Goal: Task Accomplishment & Management: Manage account settings

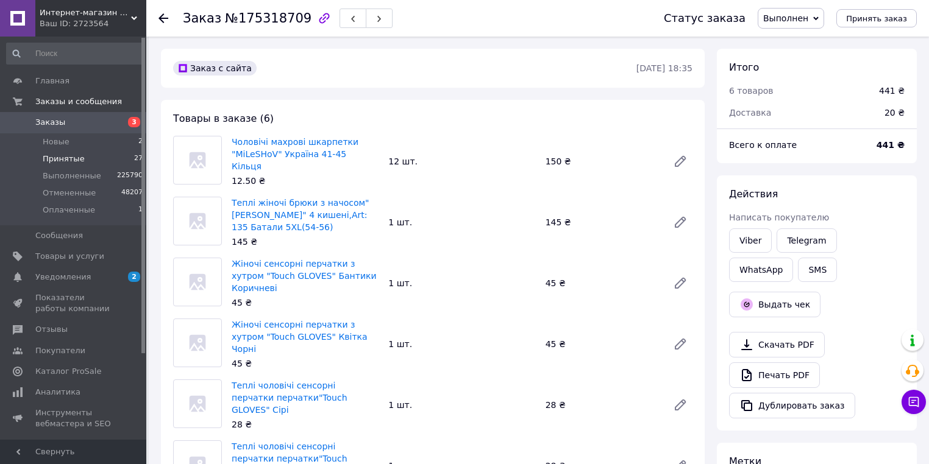
click at [88, 158] on li "Принятые 27" at bounding box center [75, 159] width 150 height 17
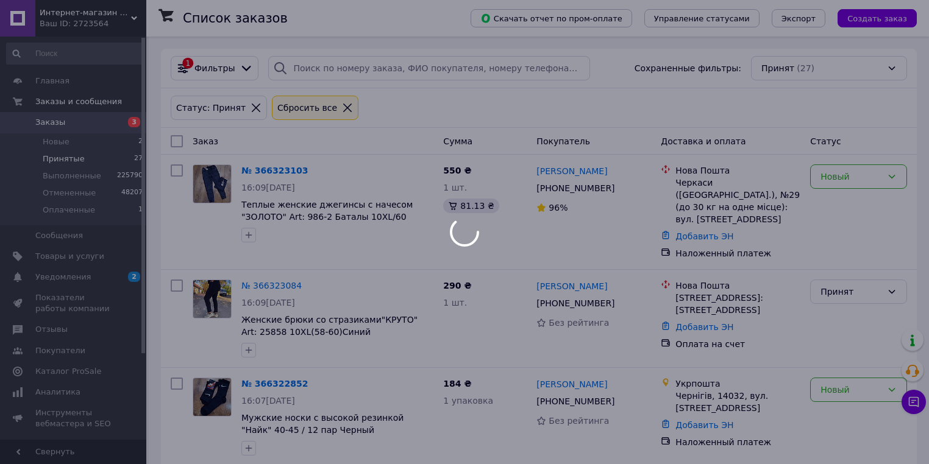
click at [334, 71] on div at bounding box center [464, 232] width 929 height 464
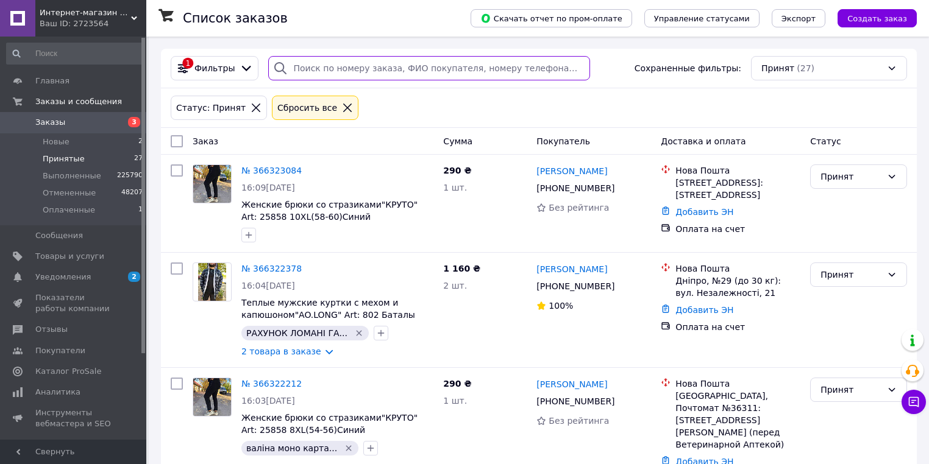
click at [399, 63] on input "search" at bounding box center [429, 68] width 322 height 24
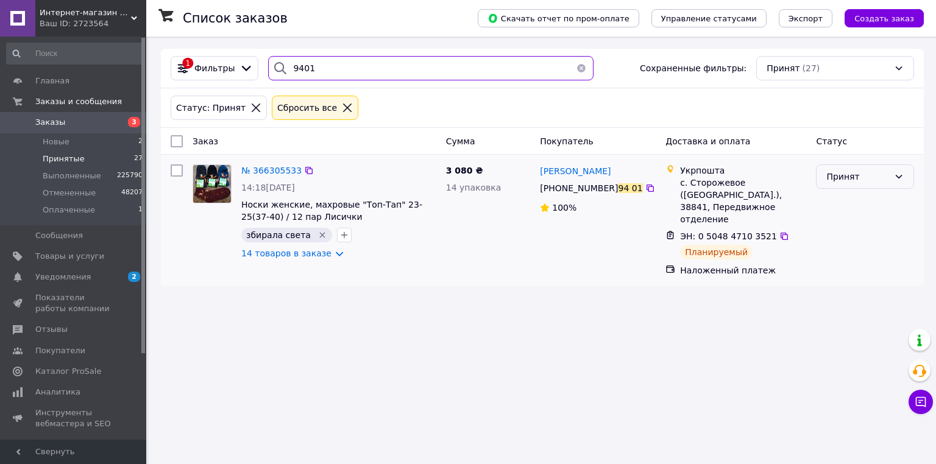
type input "9401"
click at [855, 176] on div "Принят" at bounding box center [857, 176] width 63 height 13
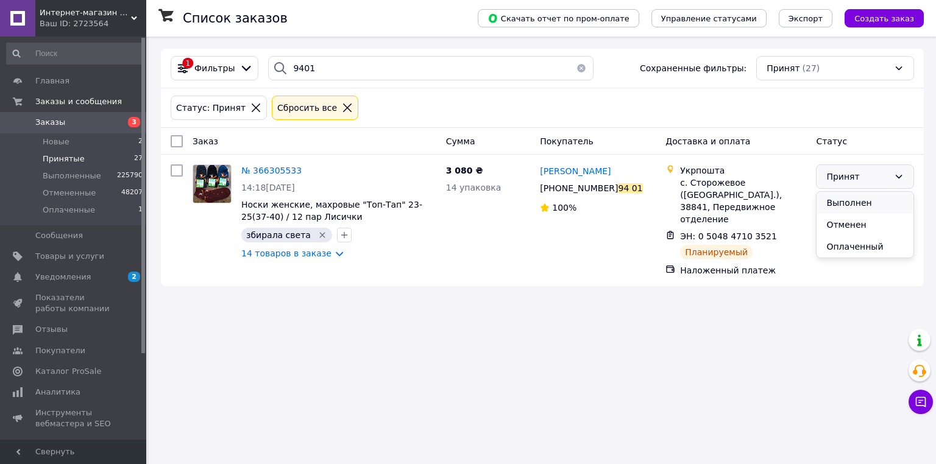
click at [852, 198] on li "Выполнен" at bounding box center [865, 203] width 97 height 22
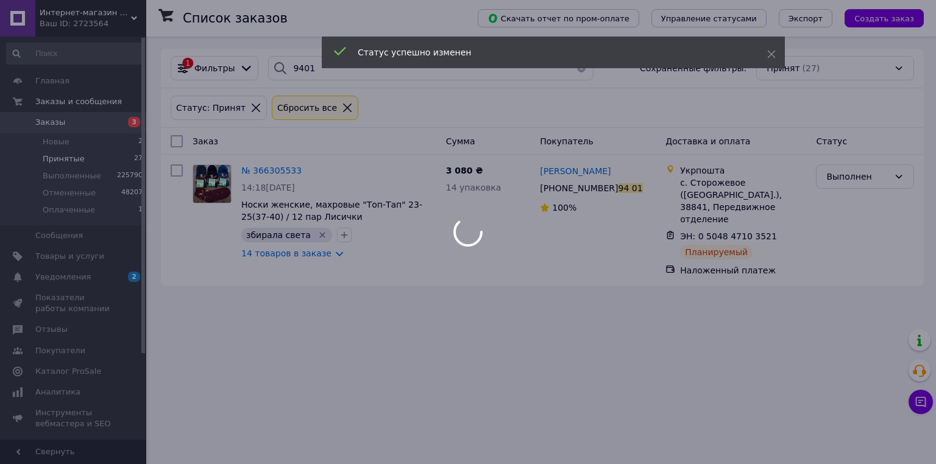
click at [88, 158] on div at bounding box center [468, 232] width 936 height 464
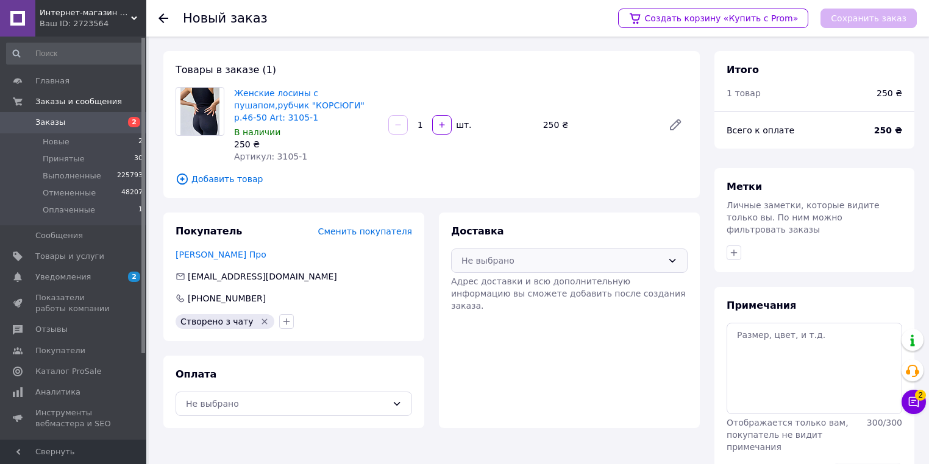
click at [499, 254] on div "Не выбрано" at bounding box center [561, 260] width 201 height 13
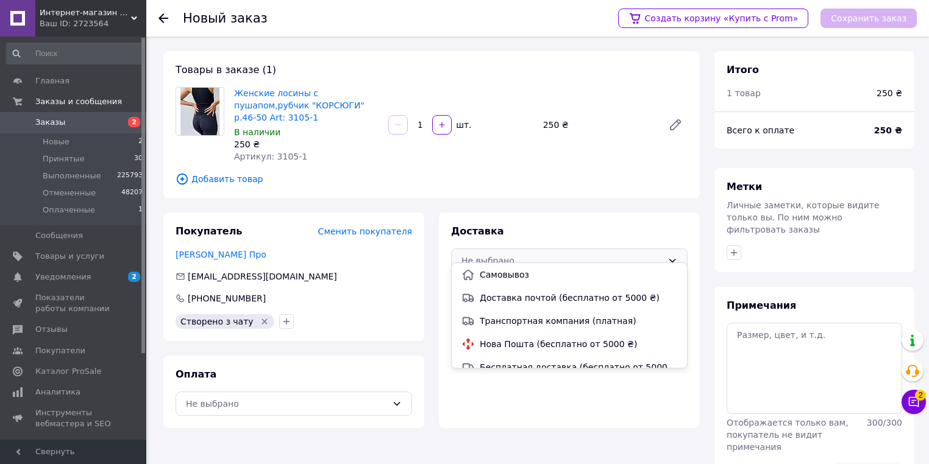
click at [491, 345] on span "Нова Пошта (бесплатно от 5000 ₴)" at bounding box center [578, 344] width 197 height 12
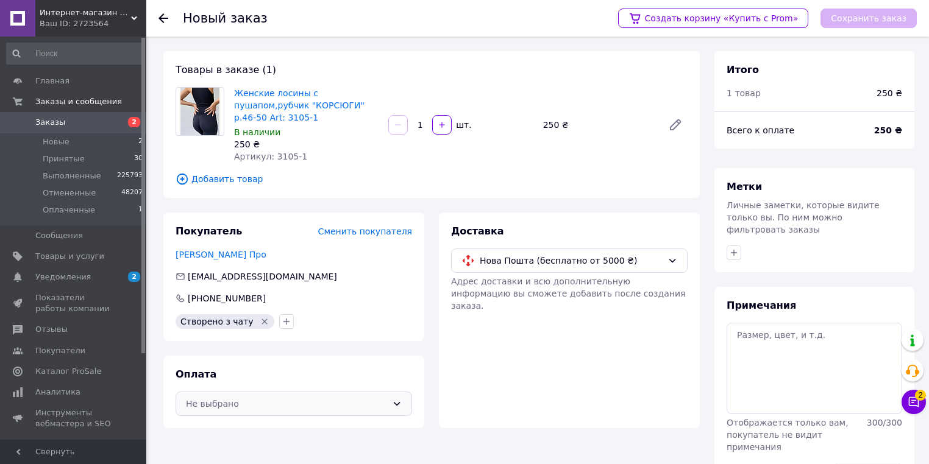
click at [224, 397] on div "Не выбрано" at bounding box center [286, 403] width 201 height 13
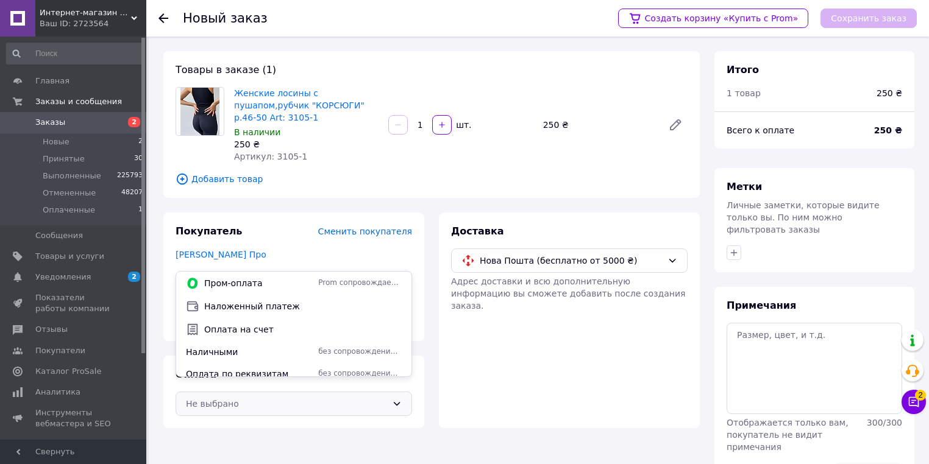
click at [544, 390] on div "Доставка Нова Пошта (бесплатно от 5000 ₴) Адрес доставки и всю дополнительную и…" at bounding box center [569, 321] width 261 height 216
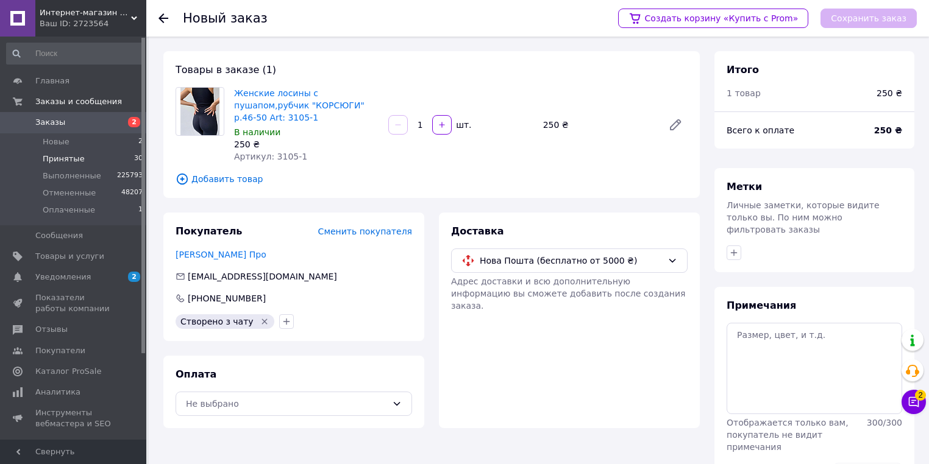
click at [59, 162] on span "Принятые" at bounding box center [64, 159] width 42 height 11
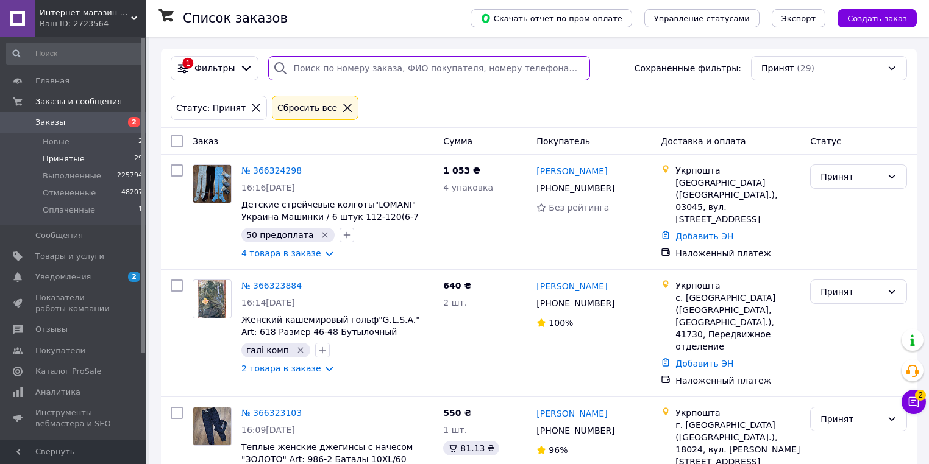
click at [303, 76] on input "search" at bounding box center [429, 68] width 322 height 24
type input "2228"
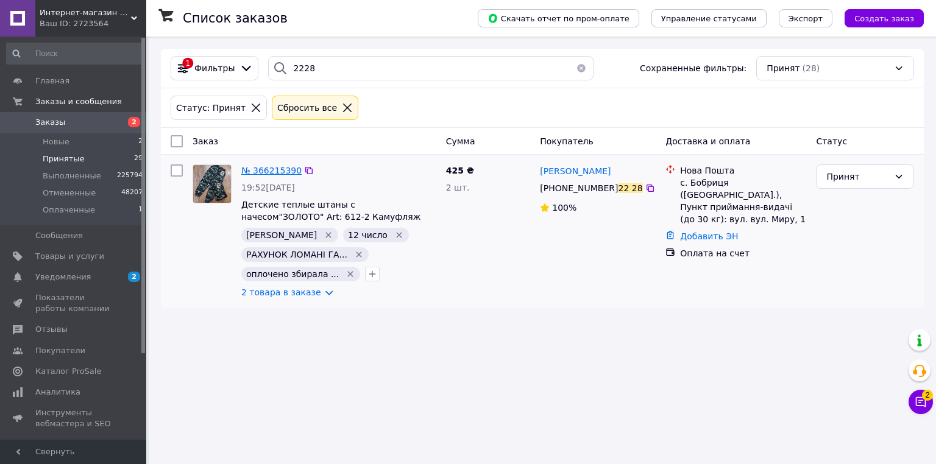
click at [268, 168] on span "№ 366215390" at bounding box center [271, 171] width 60 height 10
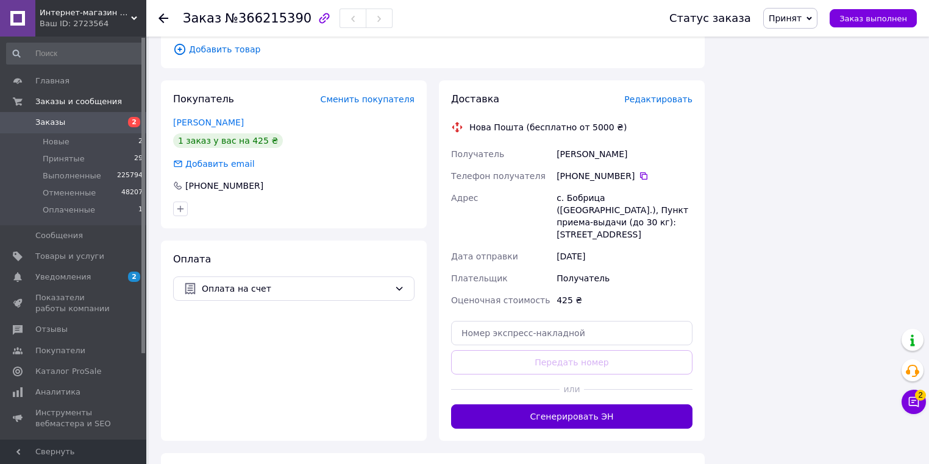
click at [509, 405] on button "Сгенерировать ЭН" at bounding box center [571, 417] width 241 height 24
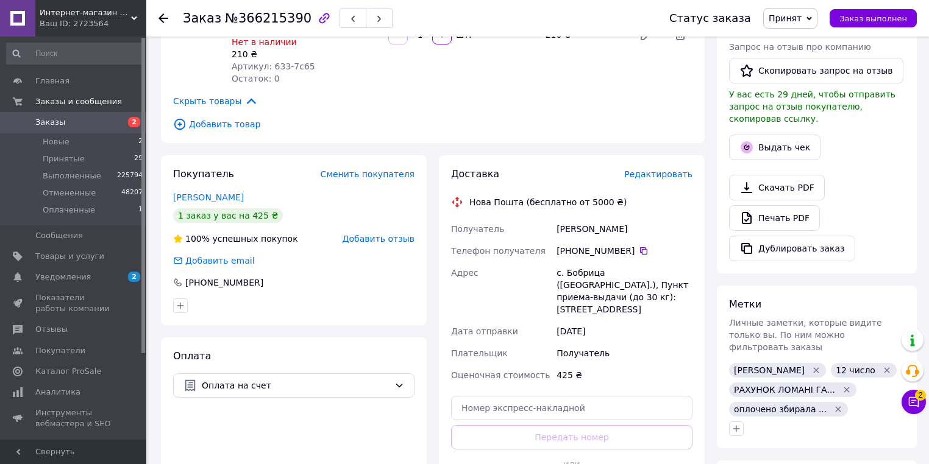
scroll to position [202, 0]
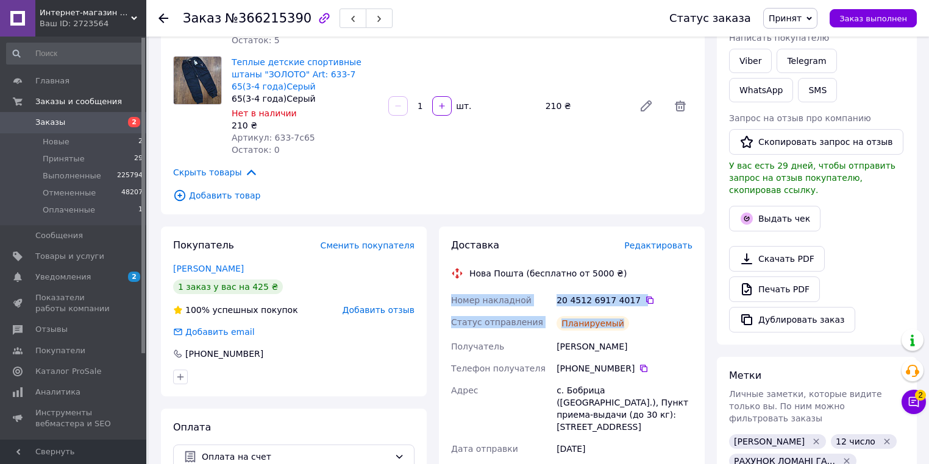
drag, startPoint x: 451, startPoint y: 286, endPoint x: 626, endPoint y: 313, distance: 176.9
click at [675, 311] on div "Номер накладной 20 4512 6917 4017   Статус отправления Планируемый Получатель […" at bounding box center [572, 407] width 246 height 236
copy div "Номер накладной 20 4512 6917 4017   Статус отправления Планируемый"
click at [743, 63] on link "Viber" at bounding box center [750, 61] width 43 height 24
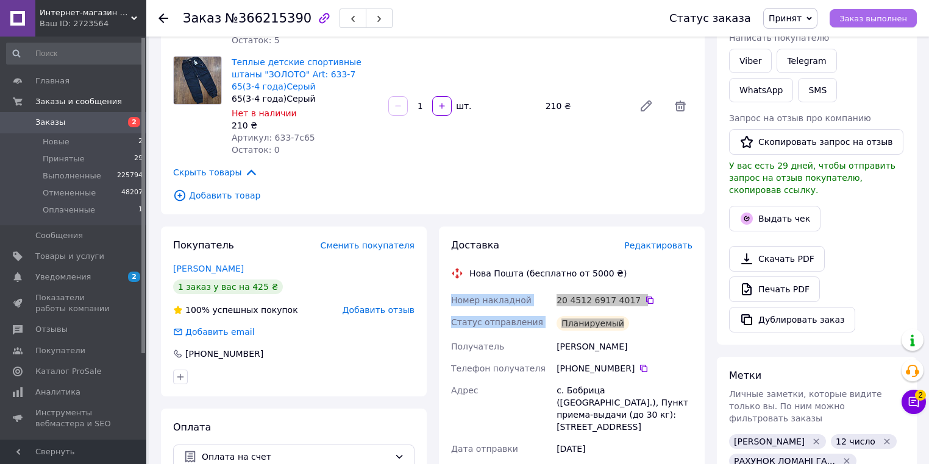
click at [874, 17] on span "Заказ выполнен" at bounding box center [873, 18] width 68 height 9
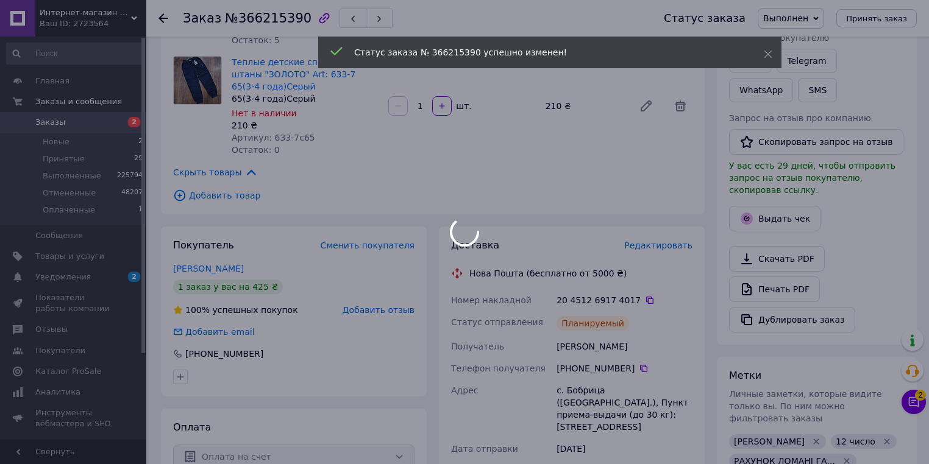
click at [915, 413] on div at bounding box center [464, 232] width 929 height 464
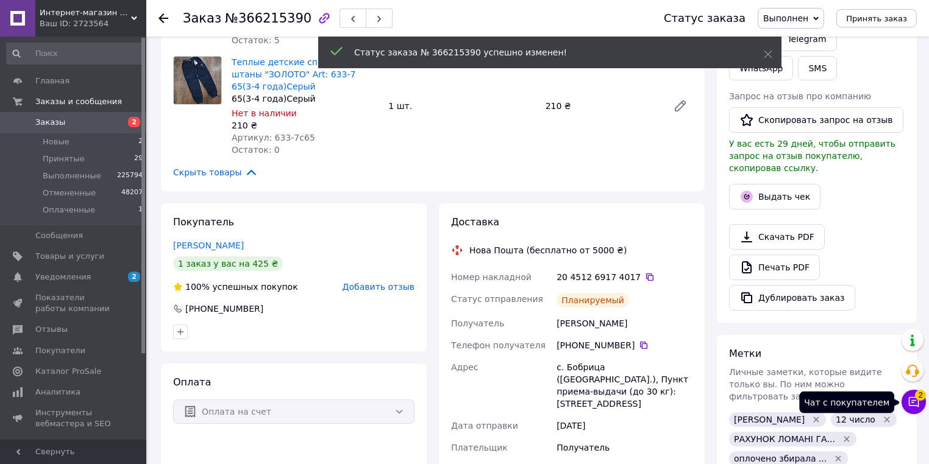
click at [915, 403] on icon at bounding box center [913, 402] width 12 height 12
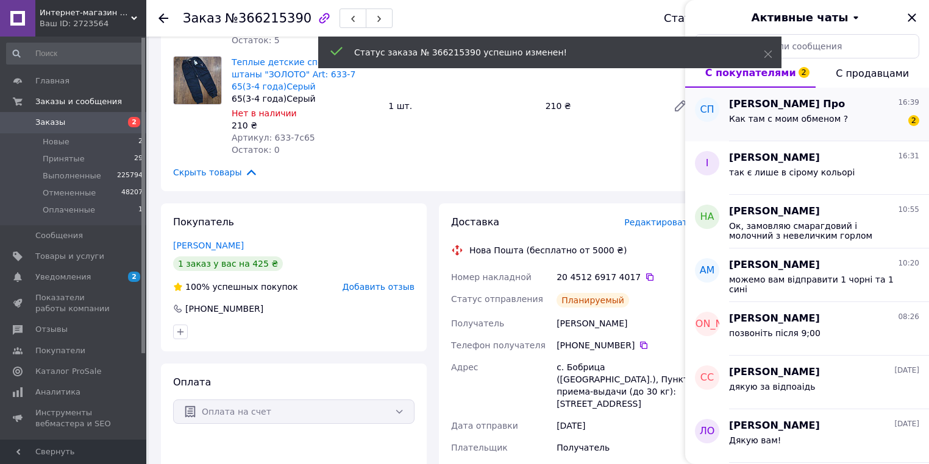
click at [782, 129] on div "Как там с моим обменом ?" at bounding box center [788, 122] width 119 height 17
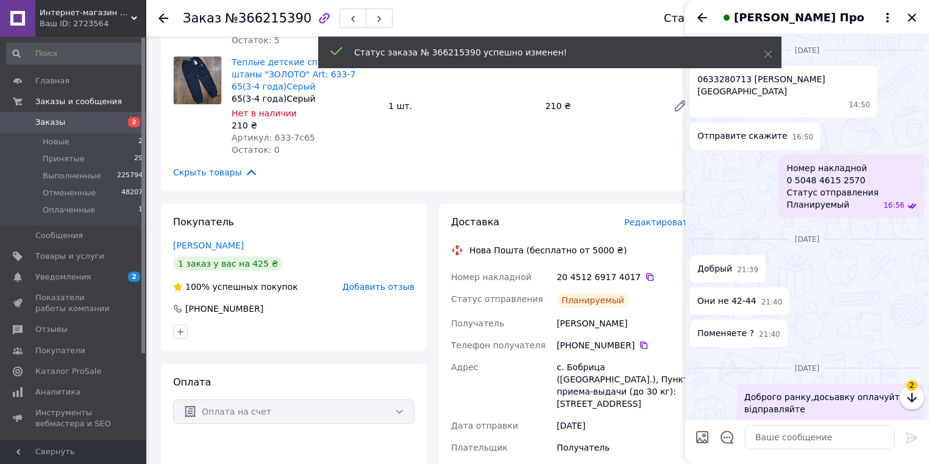
scroll to position [991, 0]
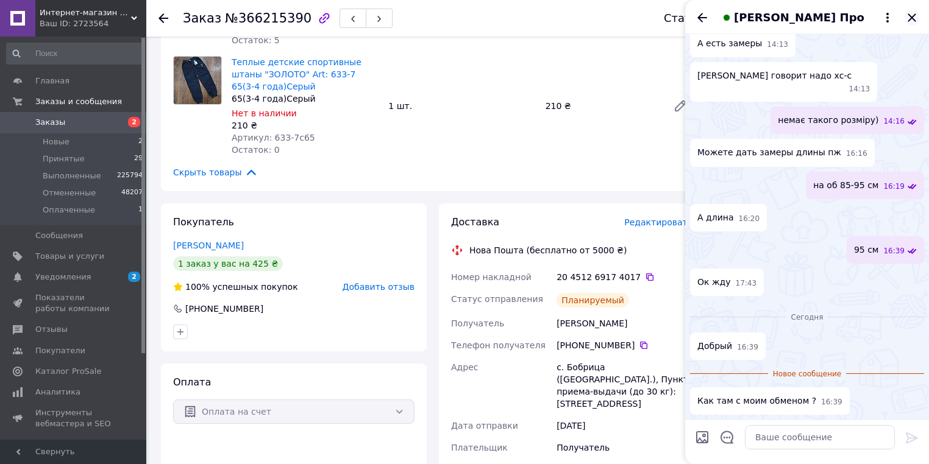
click at [913, 12] on icon "Закрыть" at bounding box center [911, 17] width 15 height 15
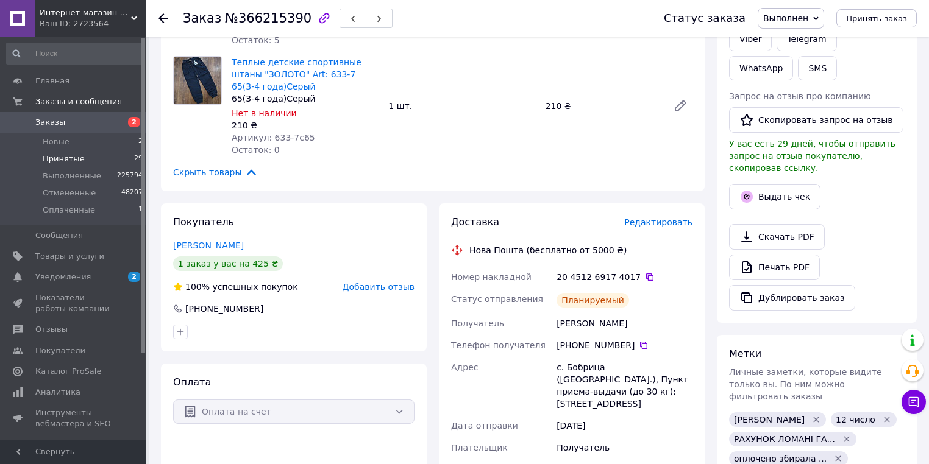
click at [76, 162] on span "Принятые" at bounding box center [64, 159] width 42 height 11
